Goal: Complete application form

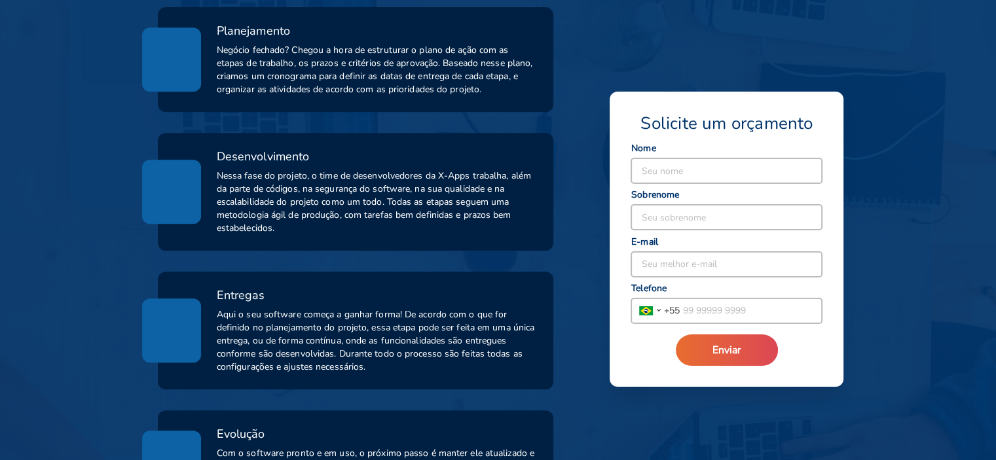
scroll to position [613, 0]
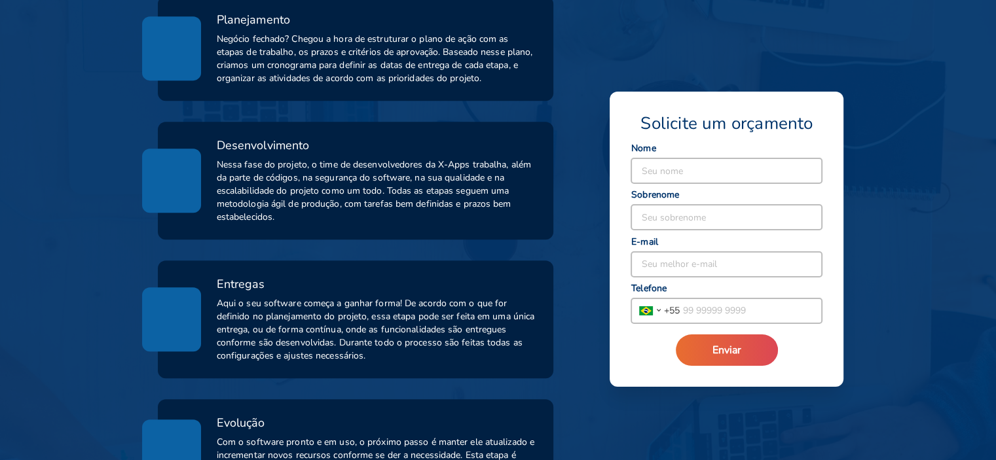
click at [678, 172] on input at bounding box center [726, 170] width 191 height 25
type input "[PERSON_NAME]"
type input "Gardezani"
type input "[EMAIL_ADDRESS][DOMAIN_NAME]"
type input "[PHONE_NUMBER]"
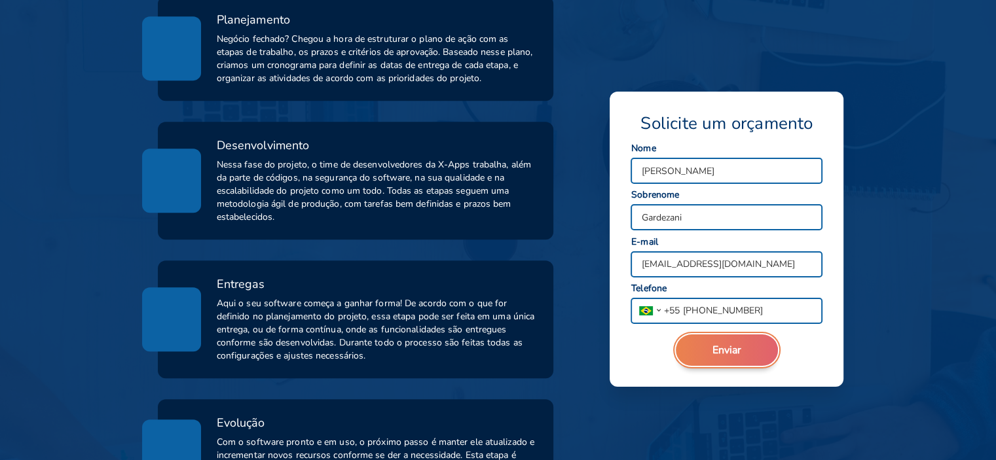
click at [715, 348] on span "Enviar" at bounding box center [727, 350] width 29 height 14
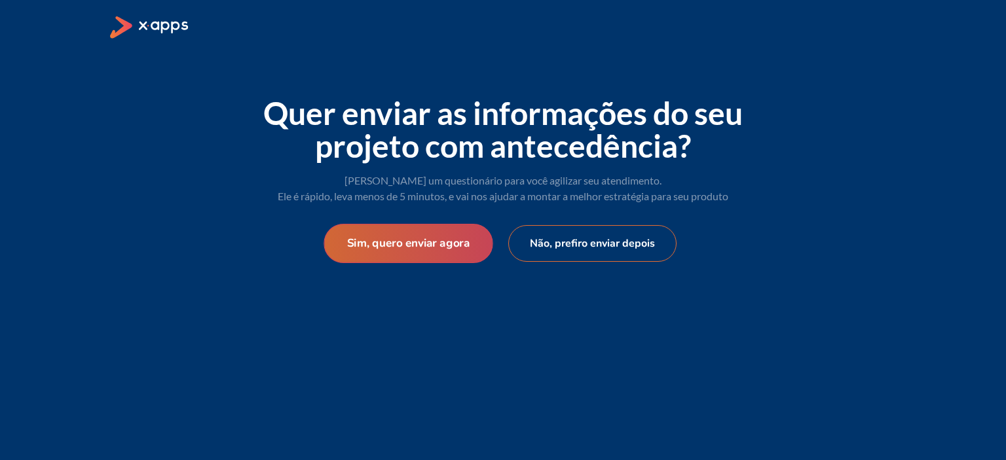
click at [431, 229] on button "Sim, quero enviar agora" at bounding box center [408, 243] width 169 height 39
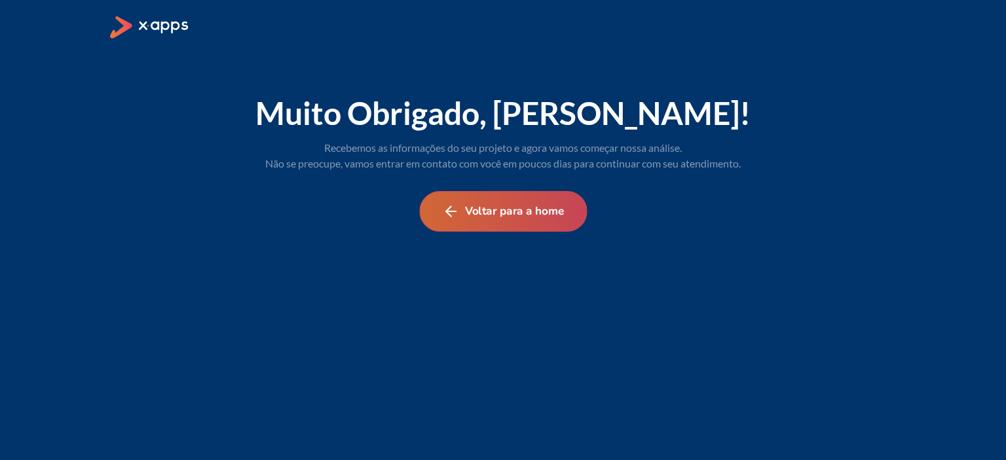
click at [550, 212] on button "Voltar para a home" at bounding box center [503, 211] width 168 height 41
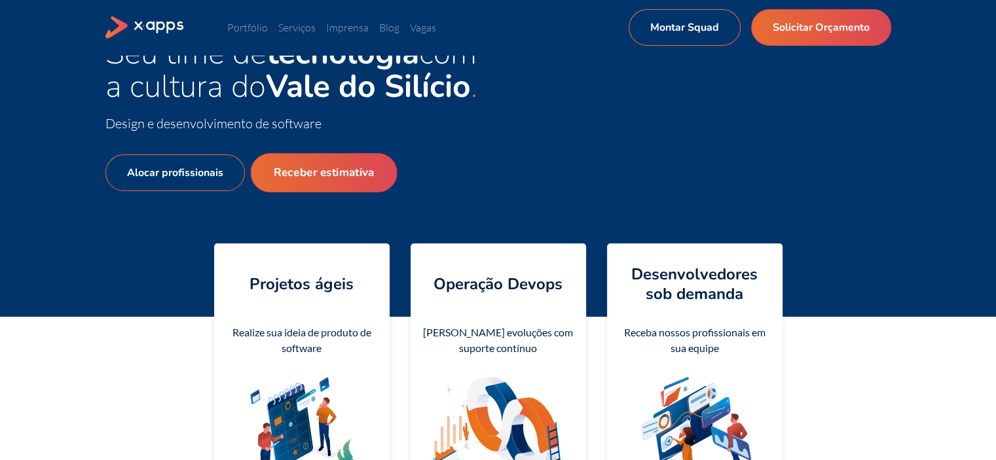
scroll to position [62, 0]
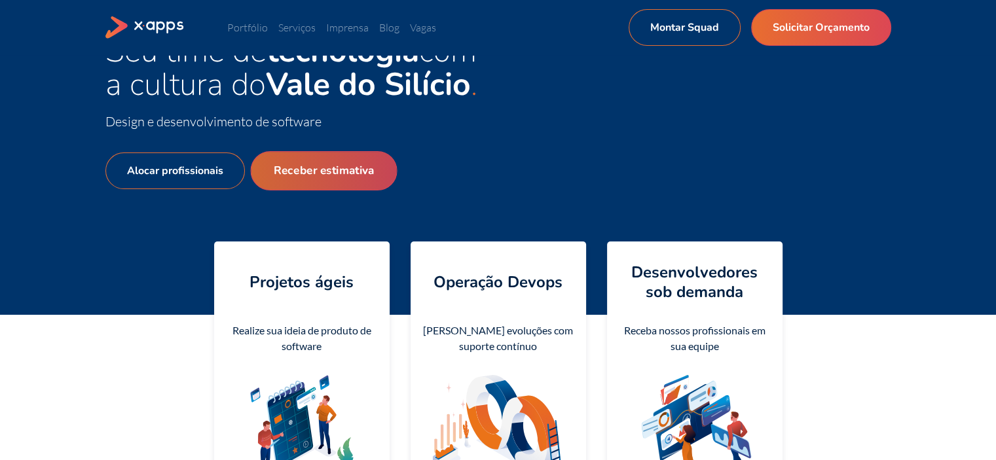
click at [336, 178] on link "Receber estimativa" at bounding box center [323, 170] width 147 height 39
select select "BR"
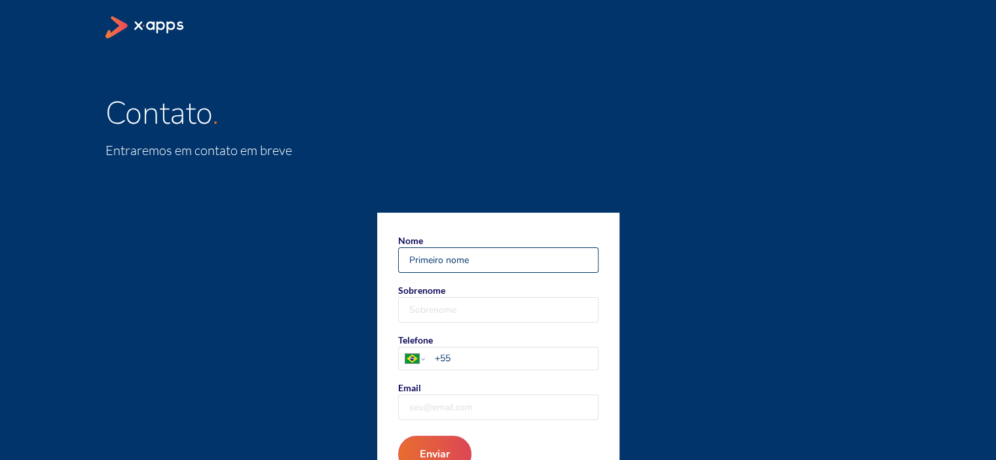
click at [502, 252] on input "Nome" at bounding box center [498, 260] width 199 height 24
type input "[PERSON_NAME]"
type input "Gardezani"
type input "[EMAIL_ADDRESS][DOMAIN_NAME]"
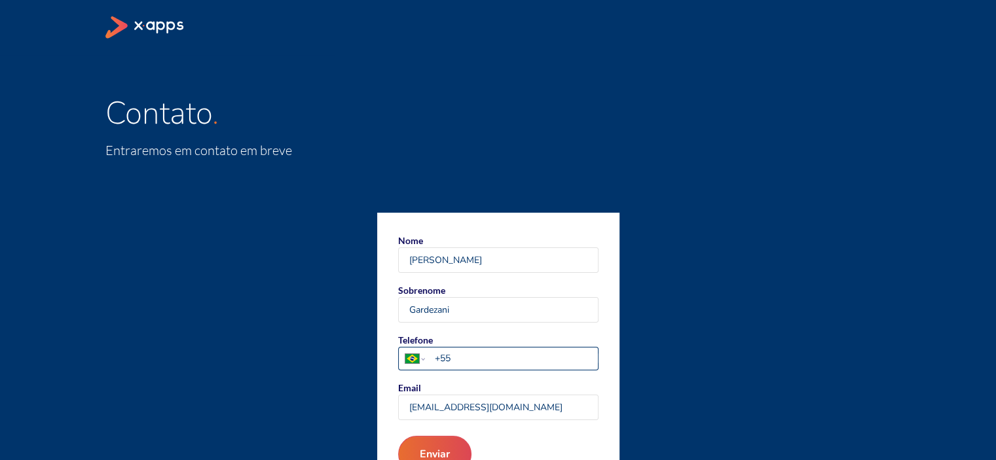
click at [493, 361] on input "+55" at bounding box center [515, 359] width 163 height 14
type input "[PHONE_NUMBER]"
click at [447, 358] on input "[PHONE_NUMBER]" at bounding box center [515, 359] width 163 height 14
click at [451, 358] on input "[PHONE_NUMBER]" at bounding box center [515, 359] width 163 height 14
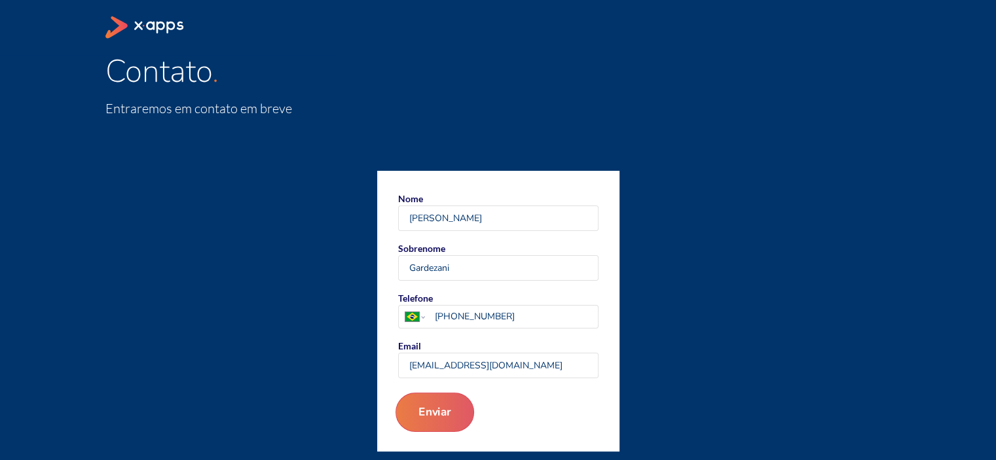
click at [422, 418] on button "Enviar" at bounding box center [434, 412] width 79 height 39
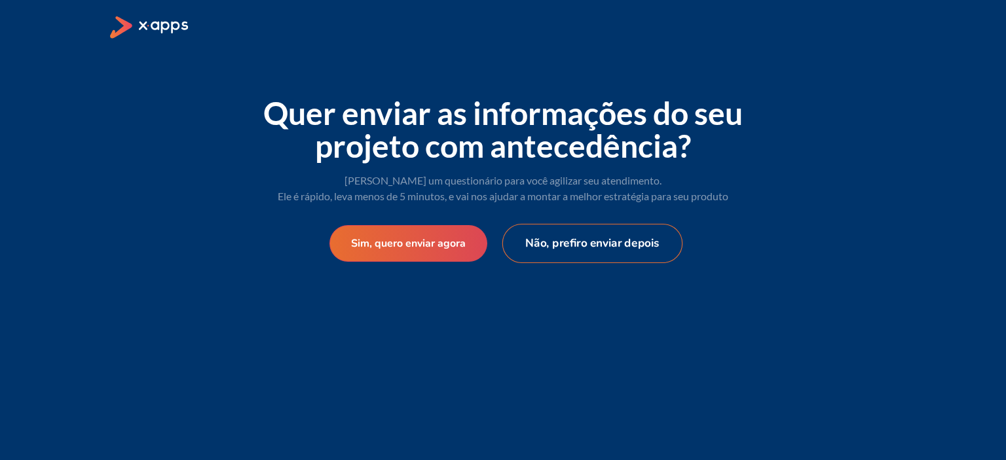
click at [557, 227] on button "Não, prefiro enviar depois" at bounding box center [592, 243] width 181 height 39
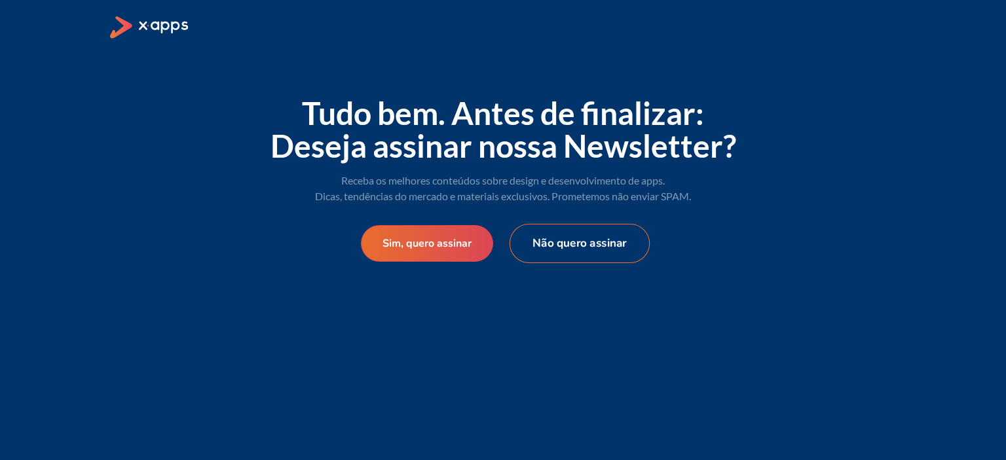
click at [557, 233] on button "Não quero assinar" at bounding box center [580, 243] width 140 height 39
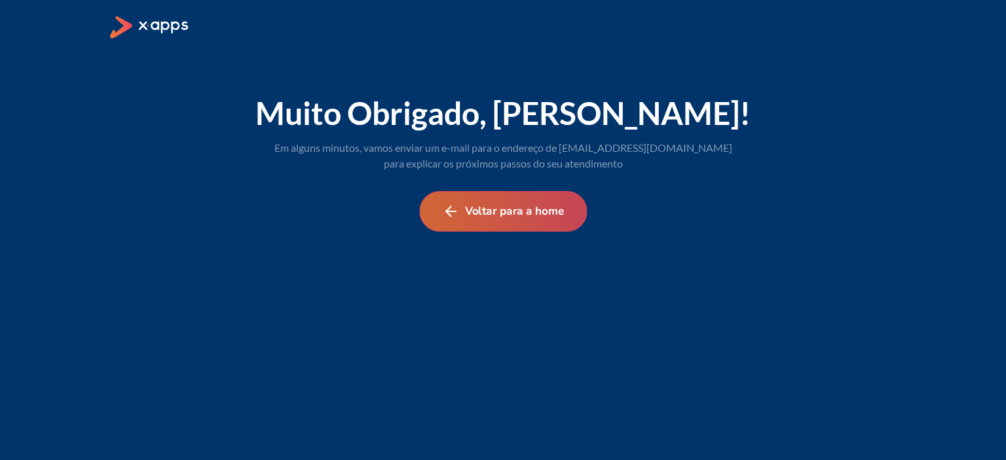
click at [542, 221] on button "Voltar para a home" at bounding box center [503, 211] width 168 height 41
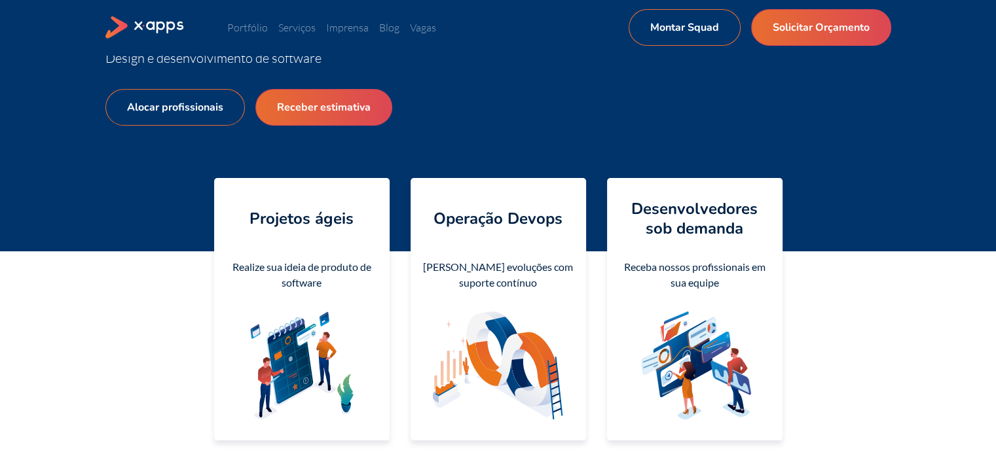
scroll to position [130, 0]
